Goal: Task Accomplishment & Management: Use online tool/utility

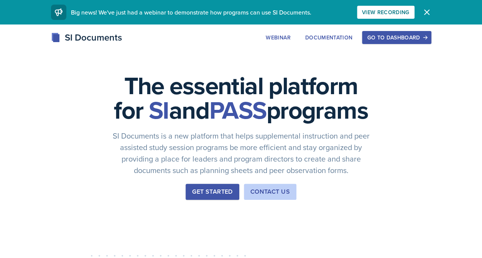
click at [406, 36] on div "Go to Dashboard" at bounding box center [396, 38] width 59 height 6
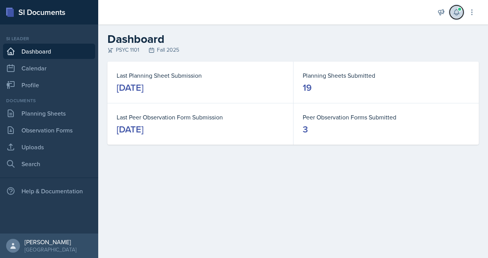
click at [458, 8] on span at bounding box center [459, 9] width 5 height 5
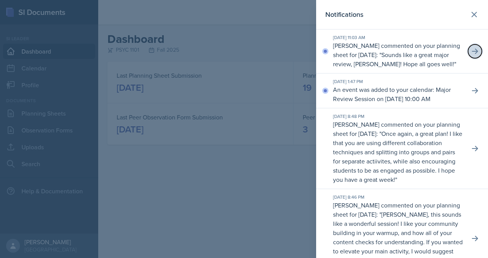
click at [468, 54] on button at bounding box center [475, 51] width 14 height 14
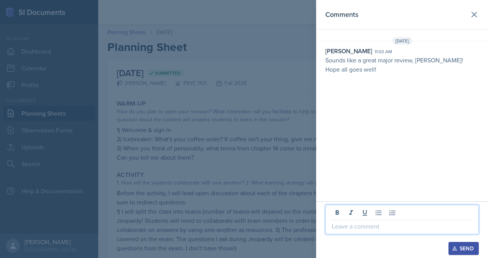
click at [360, 231] on p at bounding box center [402, 226] width 140 height 9
click at [455, 247] on icon "button" at bounding box center [454, 248] width 5 height 5
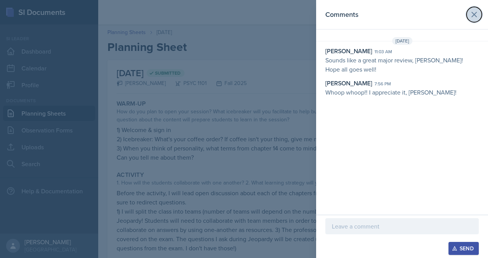
click at [475, 16] on icon at bounding box center [474, 14] width 5 height 5
